Goal: Book appointment/travel/reservation

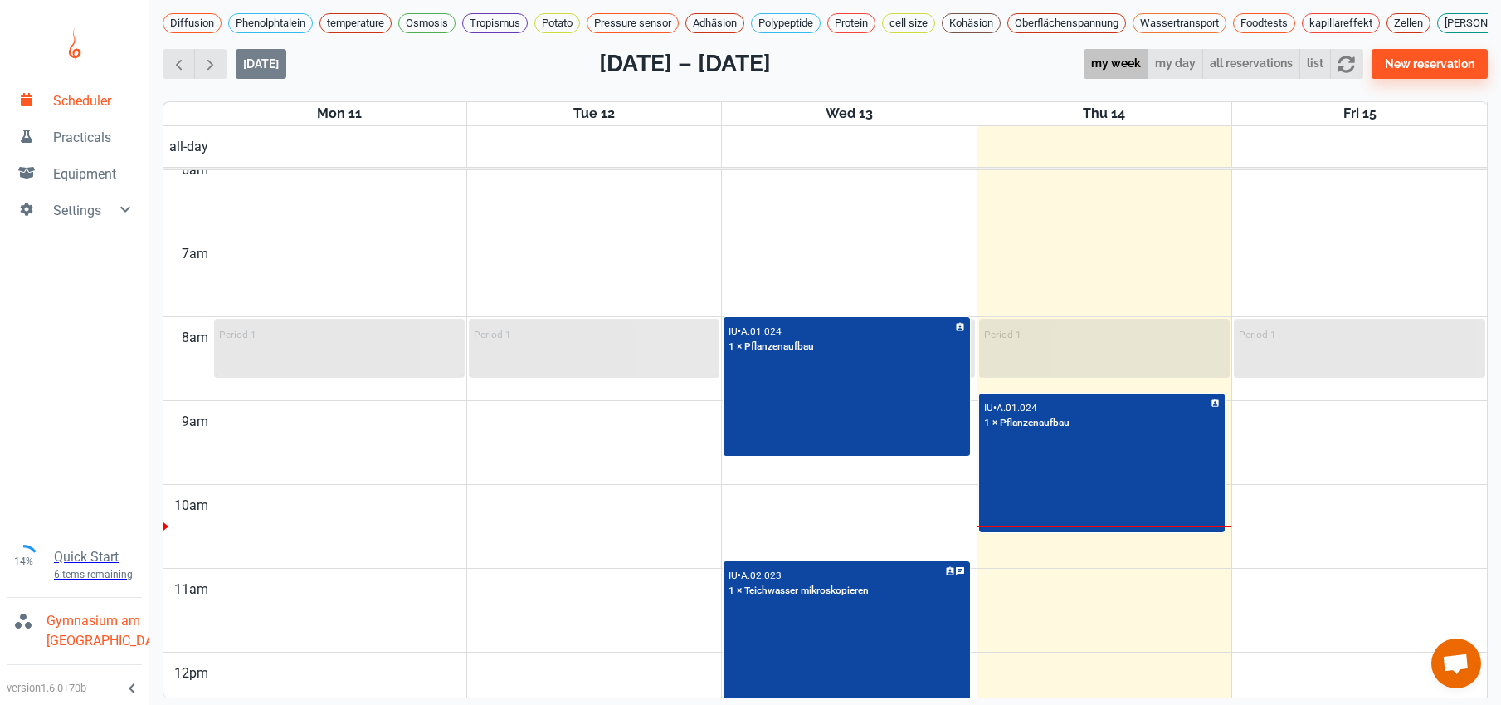
scroll to position [18, 0]
click at [206, 59] on span "button" at bounding box center [210, 64] width 17 height 17
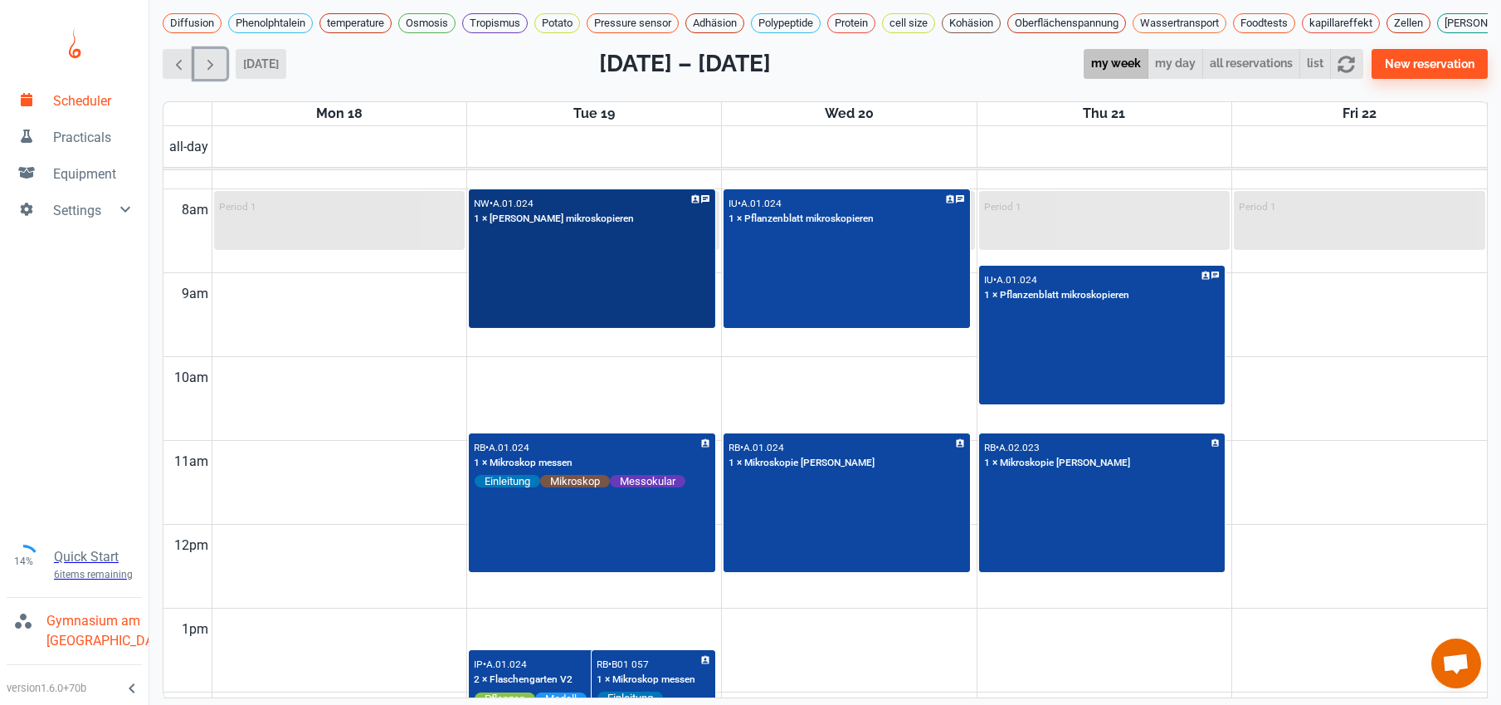
scroll to position [651, 0]
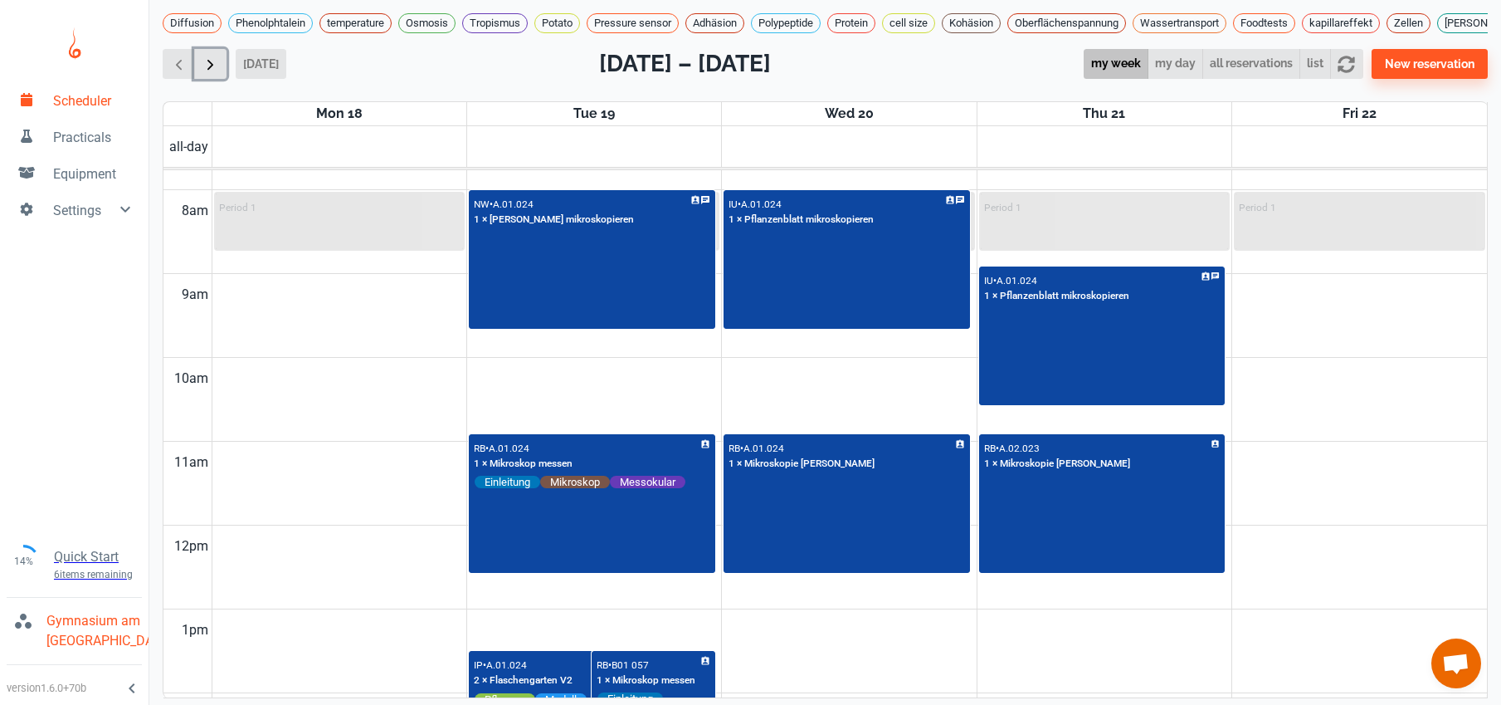
click at [220, 58] on button "button" at bounding box center [210, 64] width 32 height 31
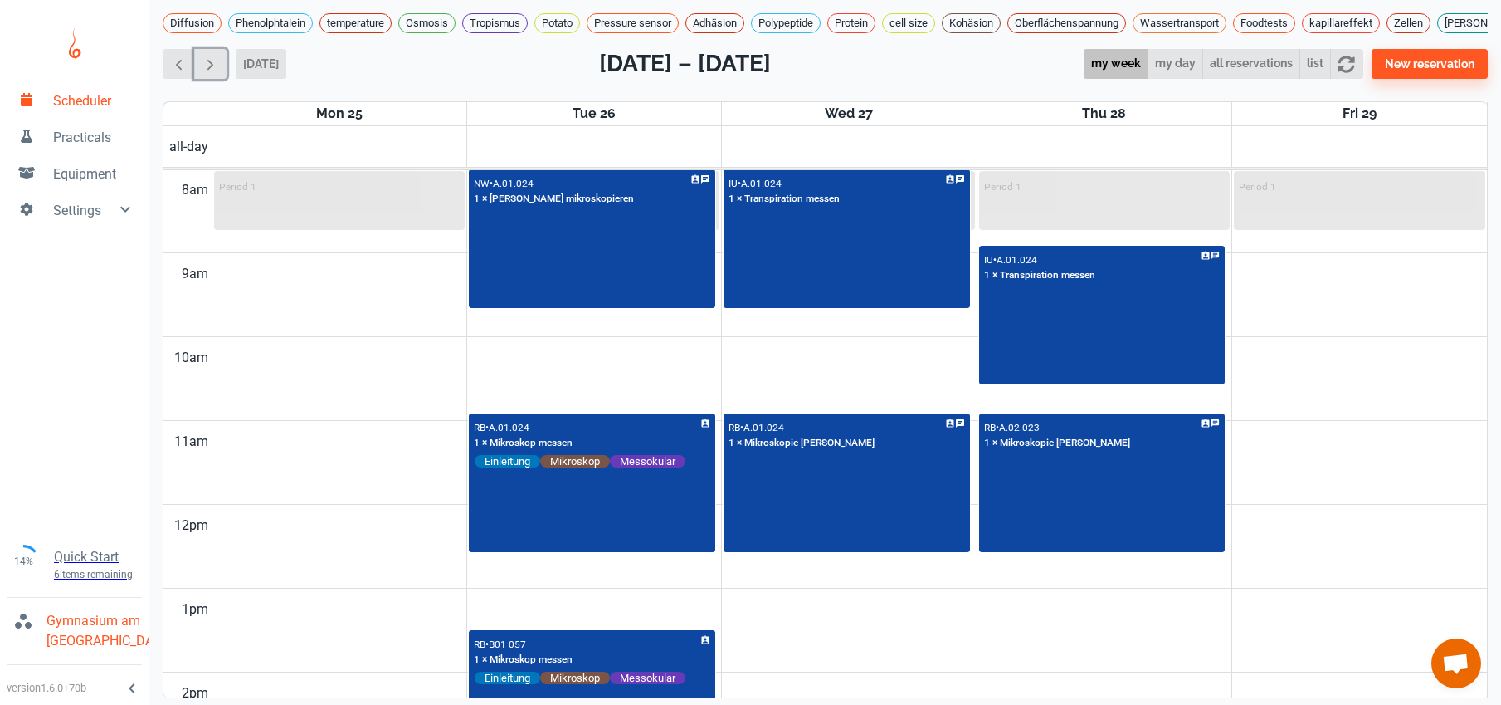
drag, startPoint x: 216, startPoint y: 59, endPoint x: 243, endPoint y: 329, distance: 271.1
click at [242, 331] on div "[DATE] [DATE] – [DATE] my week my day all reservations list New reservation Mon…" at bounding box center [825, 372] width 1325 height 652
click at [174, 49] on div at bounding box center [195, 64] width 64 height 31
click at [176, 56] on span "button" at bounding box center [178, 64] width 17 height 17
click at [183, 60] on span "button" at bounding box center [178, 64] width 17 height 17
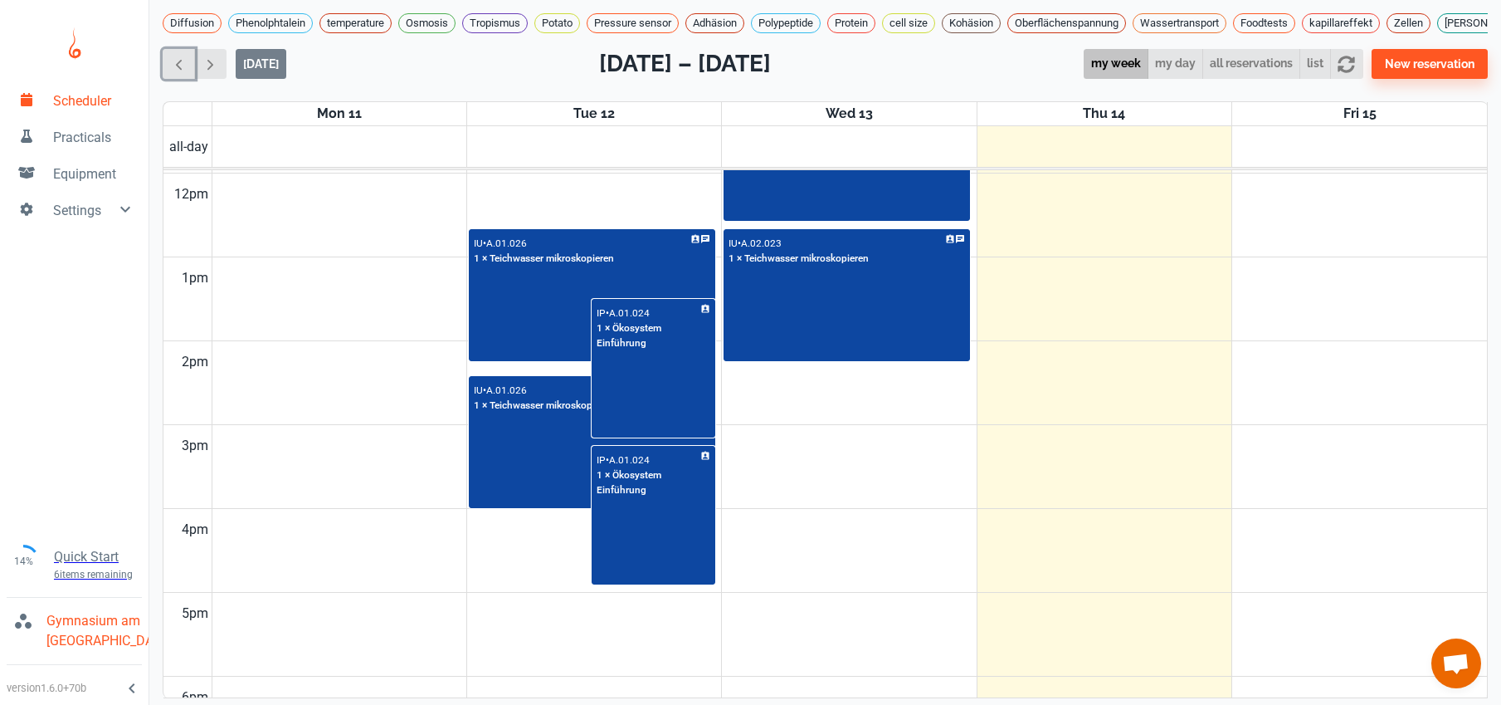
scroll to position [1006, 0]
